Goal: Information Seeking & Learning: Learn about a topic

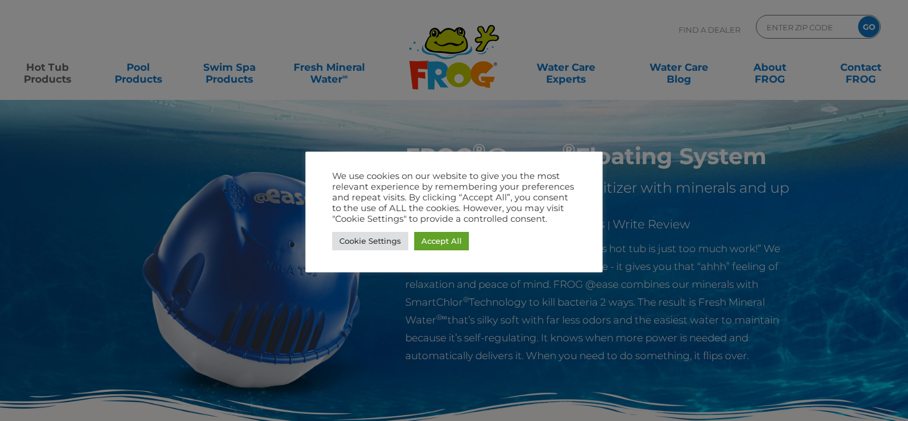
click at [141, 86] on div at bounding box center [454, 210] width 908 height 421
click at [453, 249] on link "Accept All" at bounding box center [441, 241] width 55 height 18
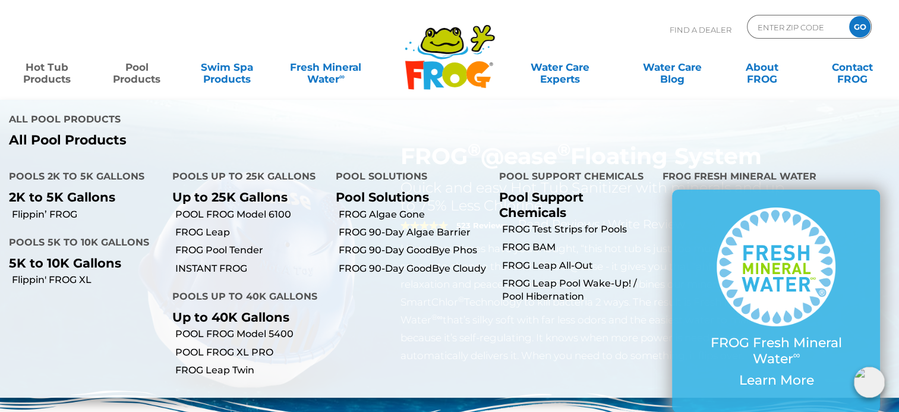
click at [139, 75] on link "Pool Products" at bounding box center [137, 67] width 70 height 24
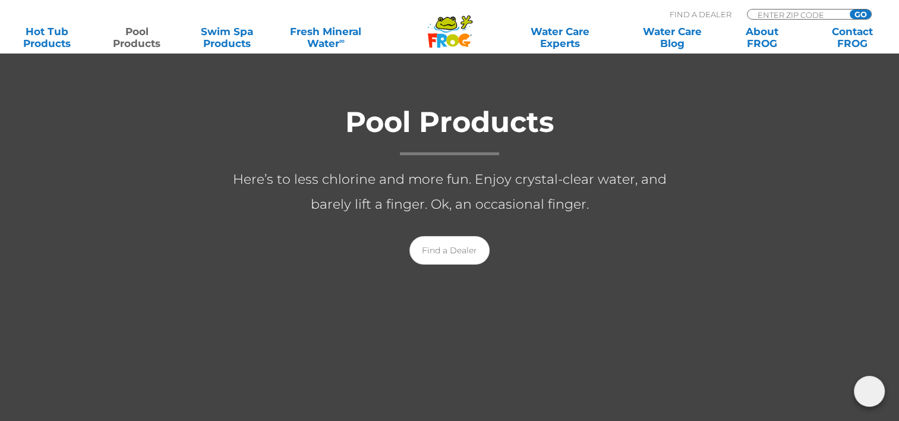
scroll to position [193, 0]
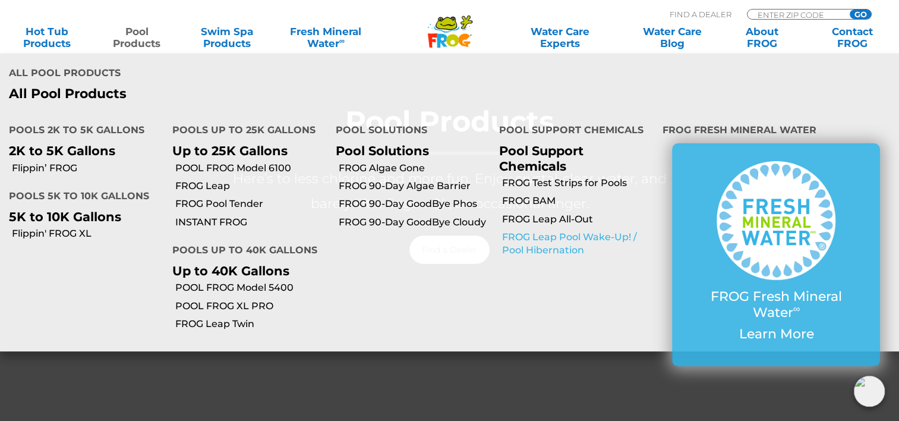
click at [557, 231] on link "FROG Leap Pool Wake-Up! / Pool Hibernation" at bounding box center [578, 244] width 152 height 27
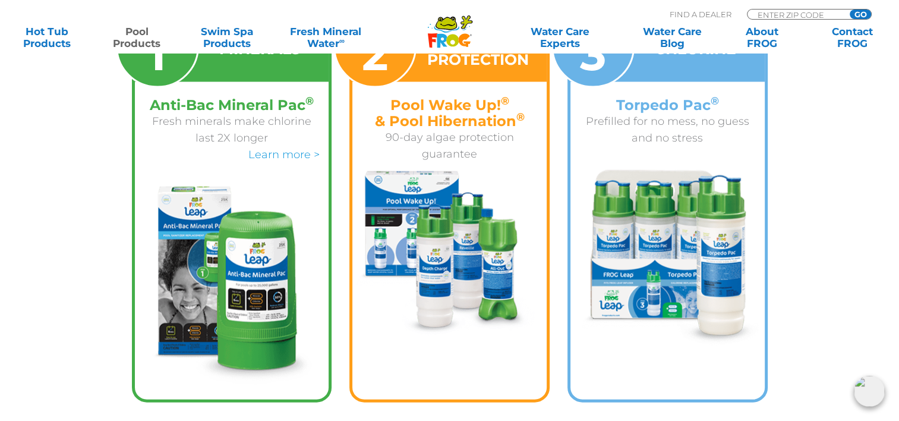
scroll to position [2668, 0]
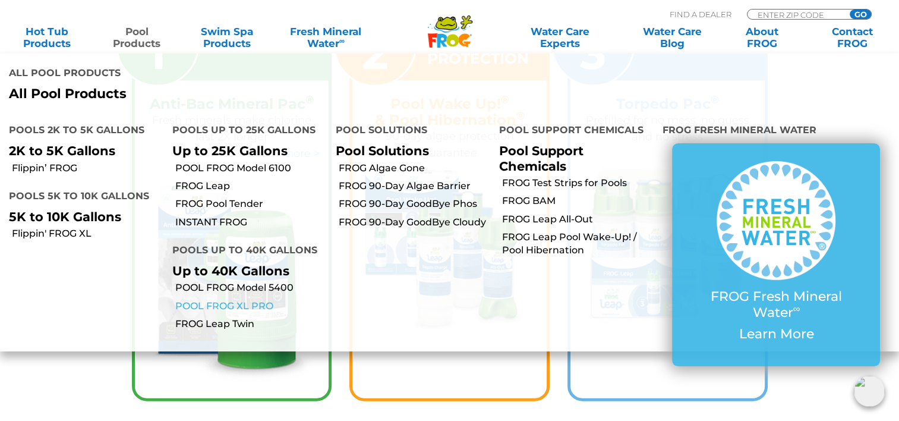
click at [219, 300] on link "POOL FROG XL PRO" at bounding box center [251, 306] width 152 height 13
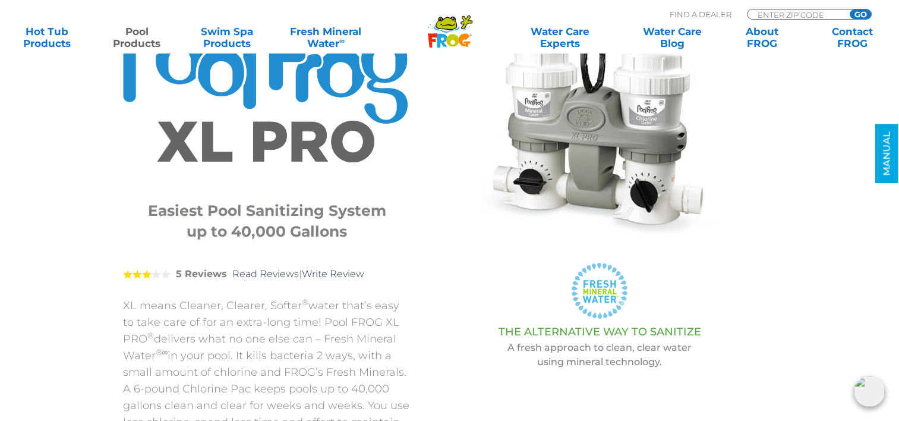
scroll to position [102, 0]
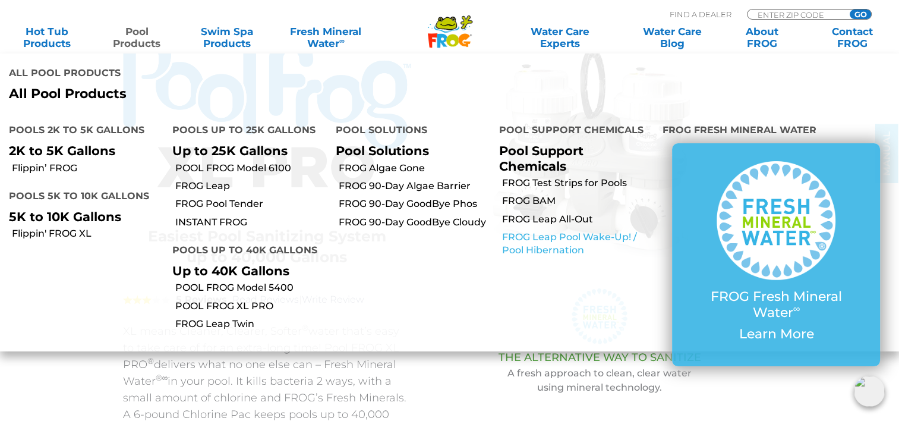
click at [544, 231] on link "FROG Leap Pool Wake-Up! / Pool Hibernation" at bounding box center [578, 244] width 152 height 27
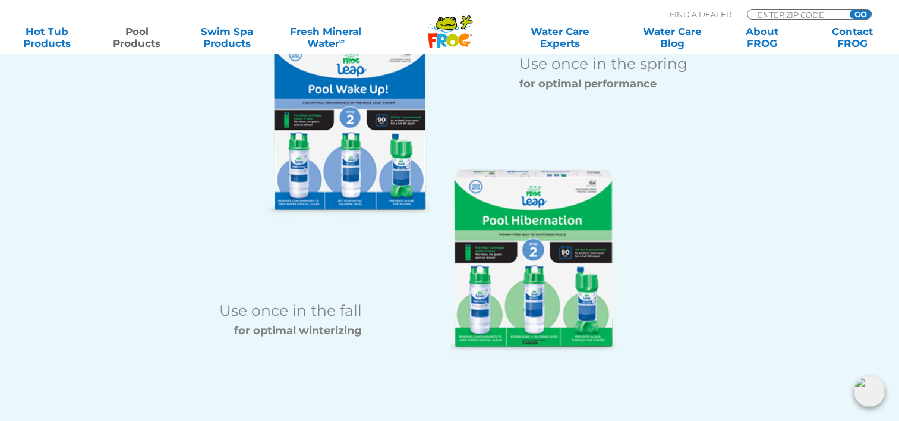
scroll to position [1502, 0]
